Goal: Task Accomplishment & Management: Use online tool/utility

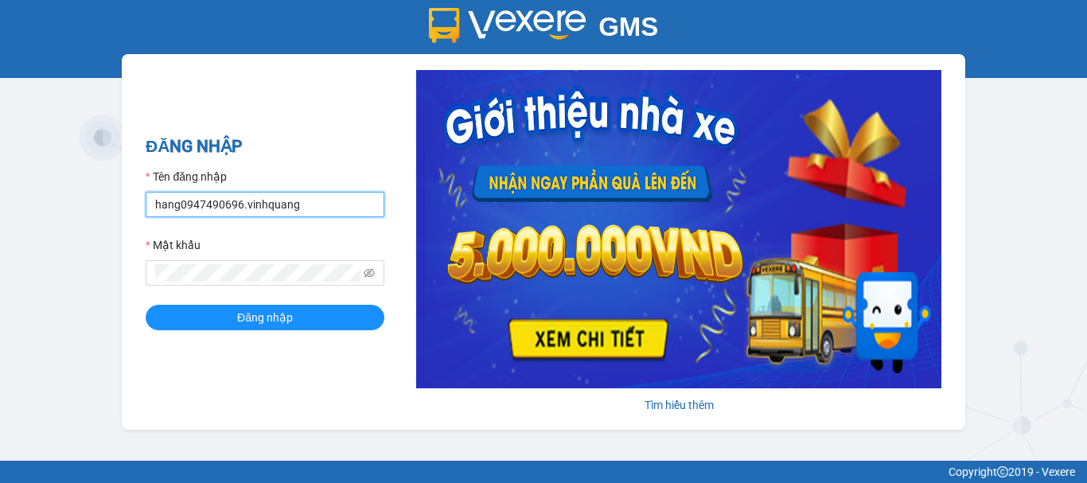
click at [216, 202] on input "hang0947490696.vinhquang" at bounding box center [265, 204] width 239 height 25
click at [146, 305] on button "Đăng nhập" at bounding box center [265, 317] width 239 height 25
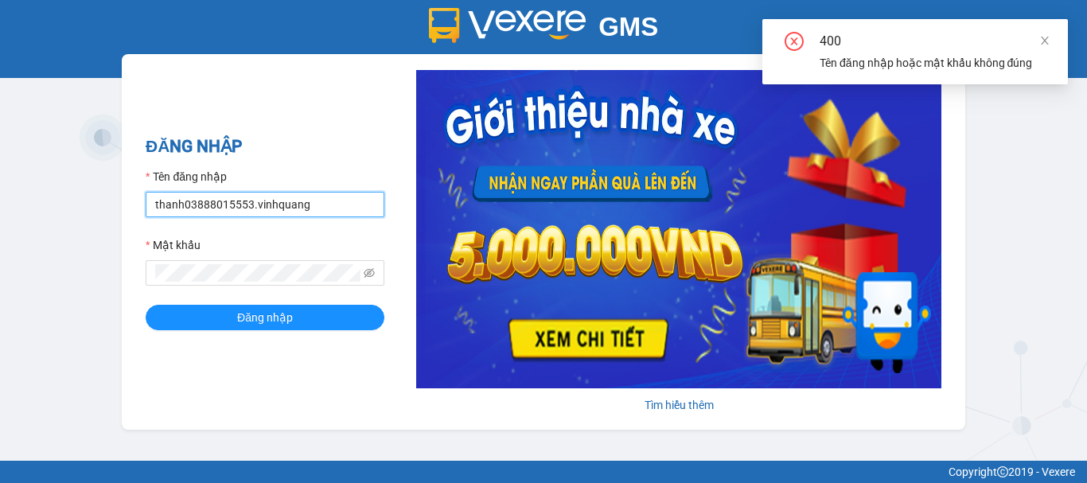
click at [201, 212] on input "thanh03888015553.vinhquang" at bounding box center [265, 204] width 239 height 25
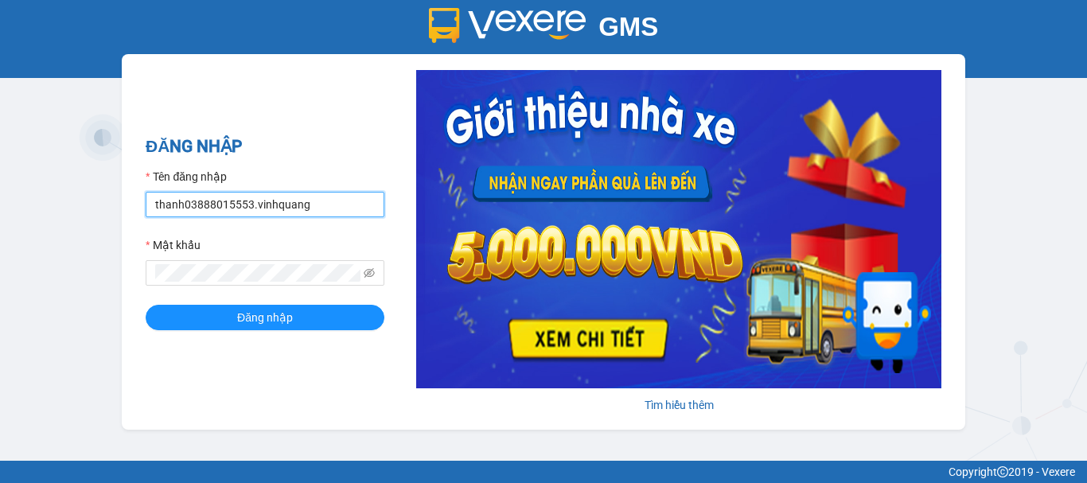
click at [237, 209] on input "thanh03888015553.vinhquang" at bounding box center [265, 204] width 239 height 25
type input "thanh0388801553.vinhquang"
click at [146, 305] on button "Đăng nhập" at bounding box center [265, 317] width 239 height 25
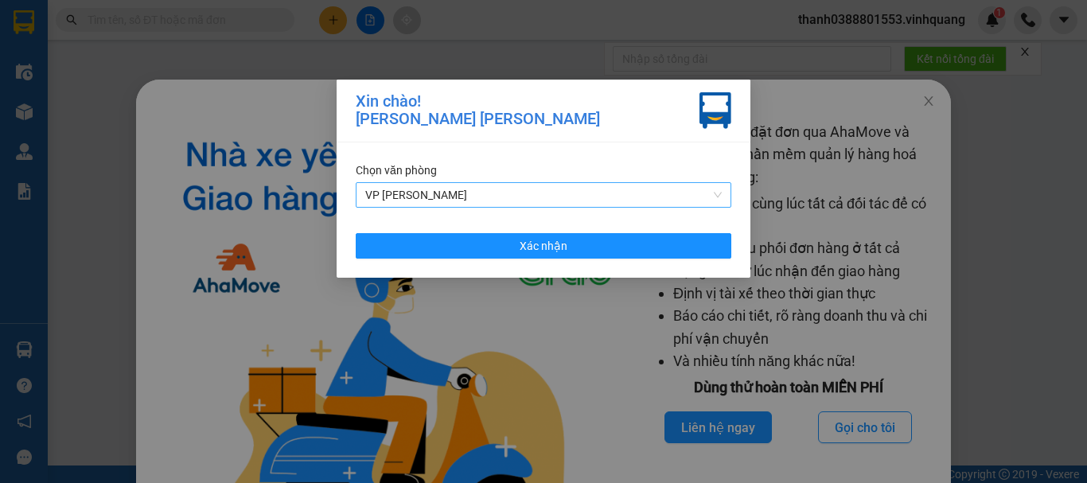
click at [430, 196] on span "VP [PERSON_NAME]" at bounding box center [543, 195] width 356 height 24
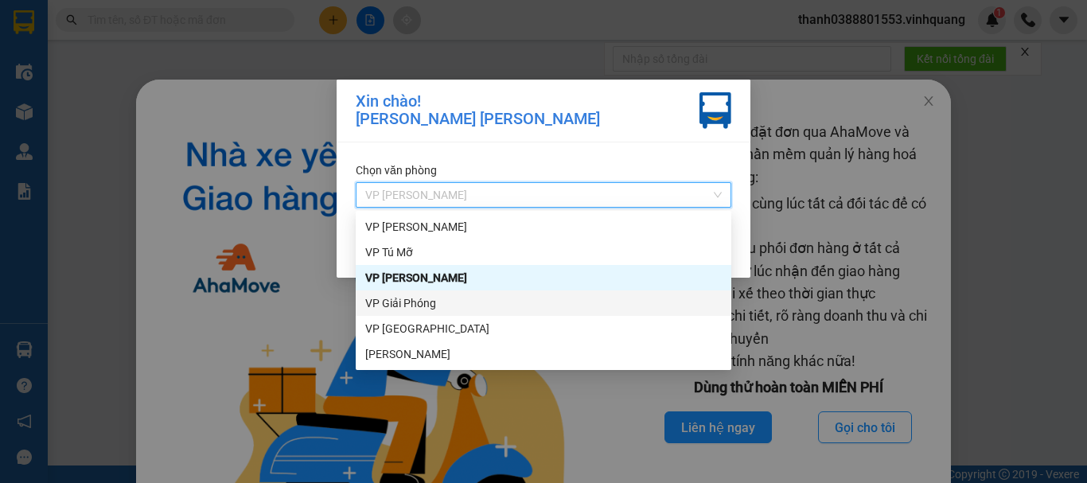
click at [438, 297] on div "VP Giải Phóng" at bounding box center [543, 303] width 356 height 18
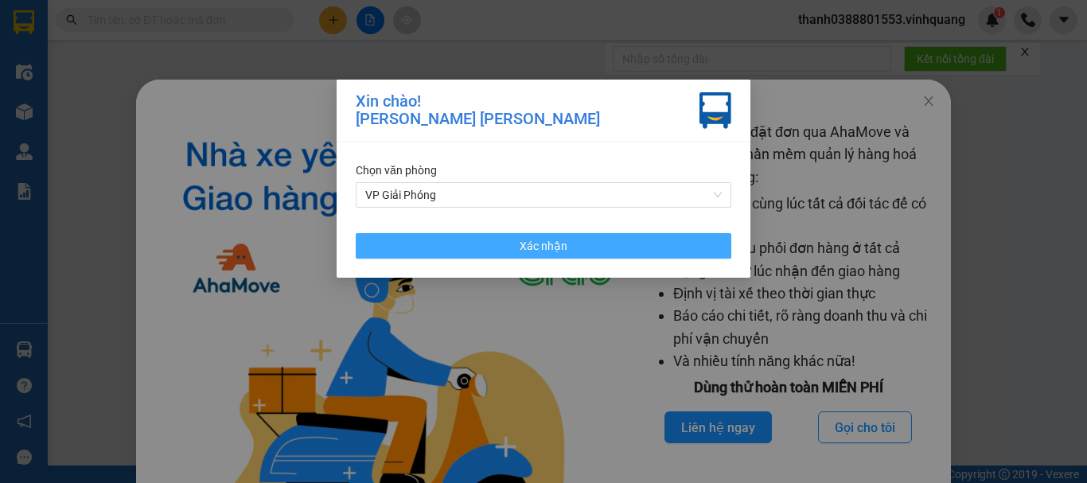
click at [477, 250] on button "Xác nhận" at bounding box center [544, 245] width 376 height 25
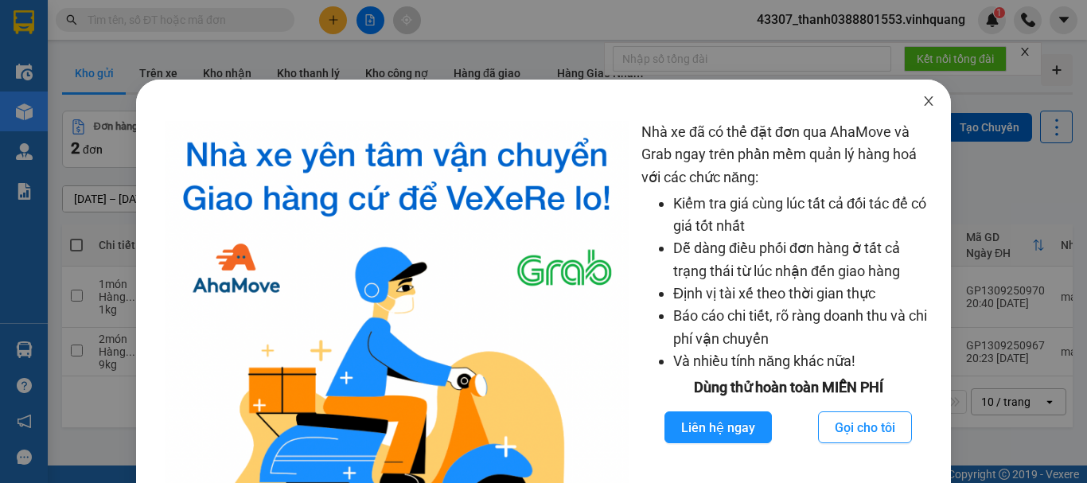
click at [917, 108] on span "Close" at bounding box center [928, 102] width 45 height 45
